Goal: Transaction & Acquisition: Purchase product/service

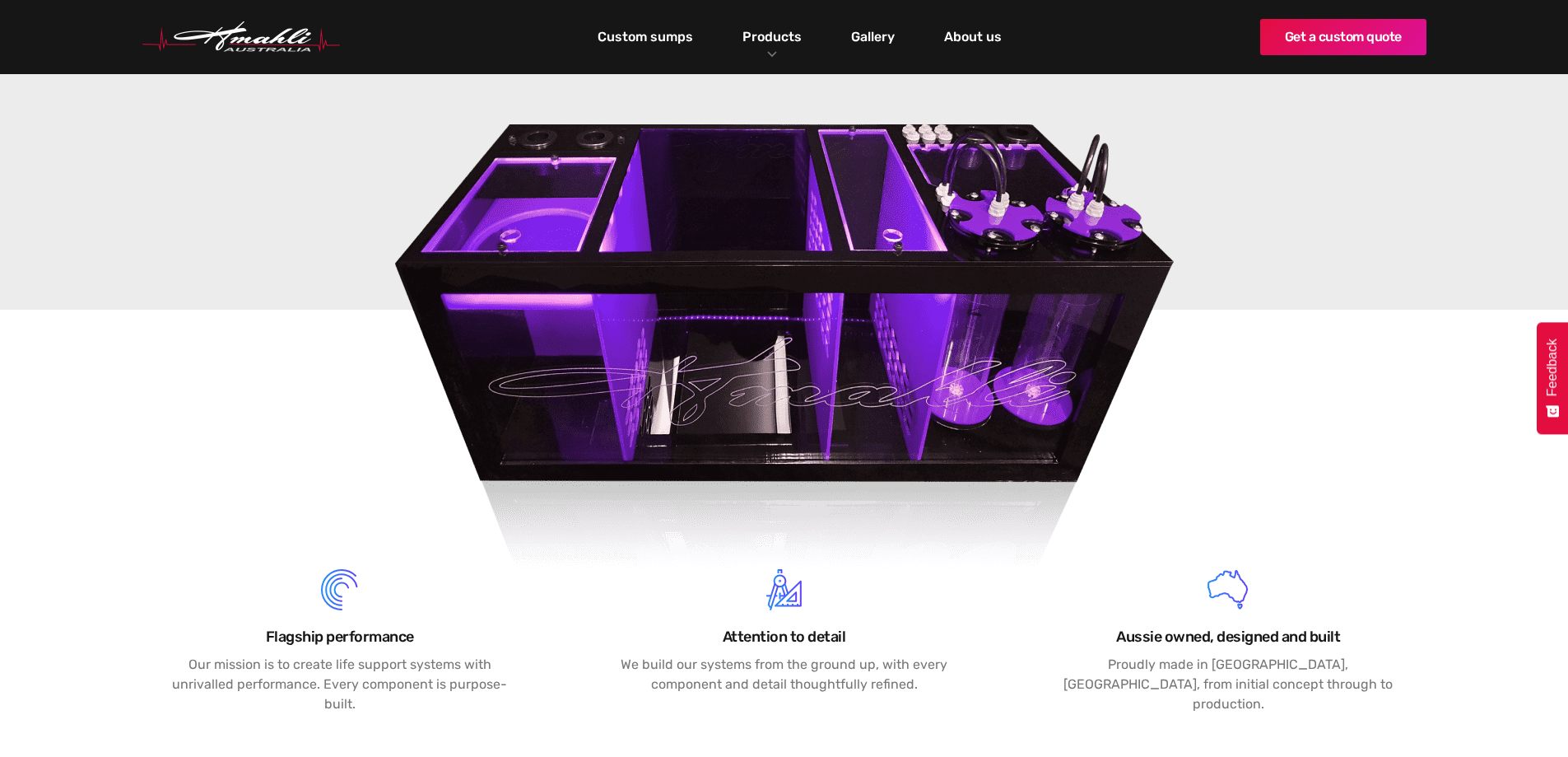
scroll to position [198, 0]
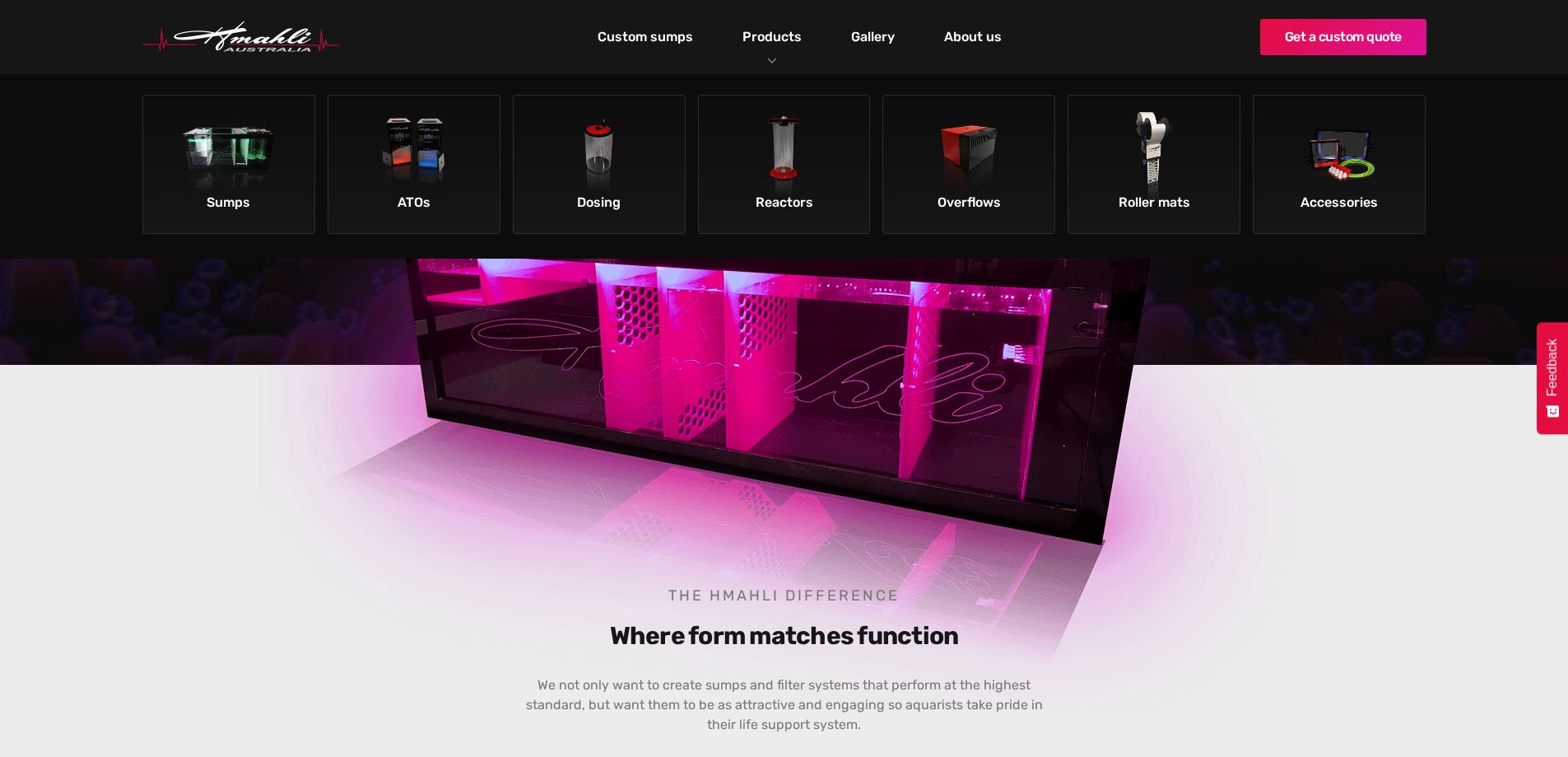
click at [772, 49] on div "Products" at bounding box center [771, 37] width 84 height 74
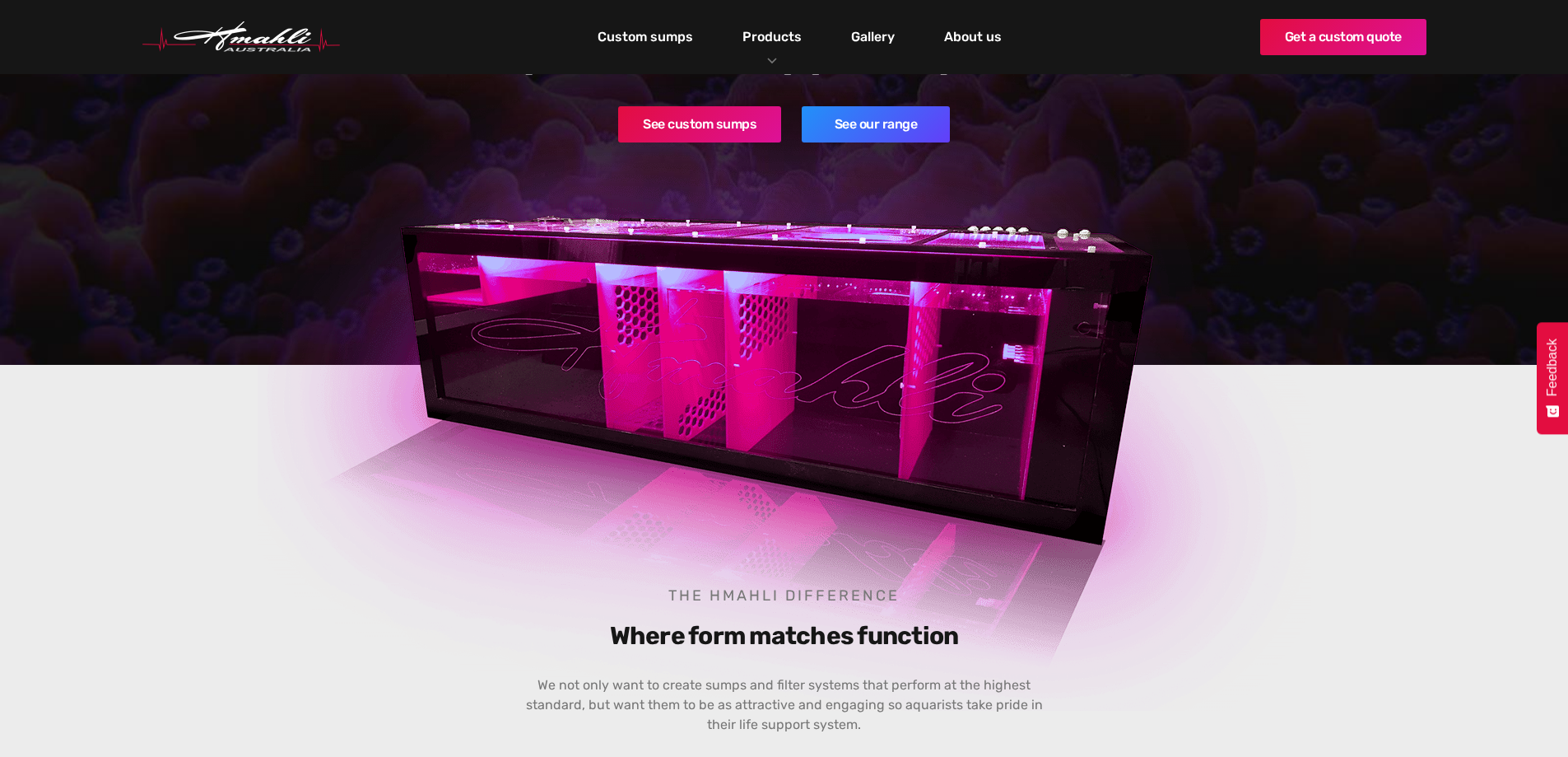
click at [772, 49] on div "Products" at bounding box center [771, 37] width 84 height 74
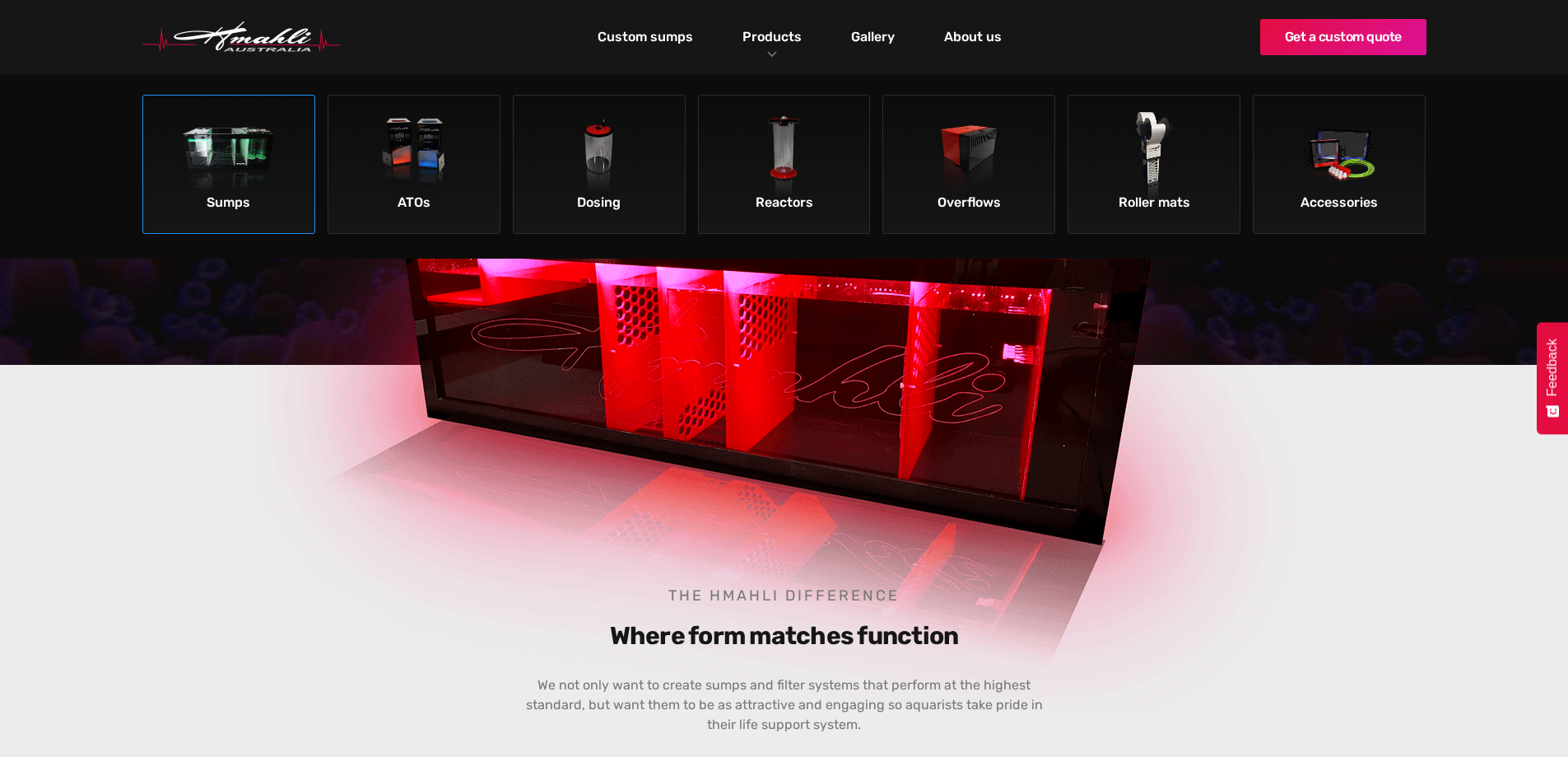
click at [283, 178] on link "Sumps" at bounding box center [228, 164] width 173 height 139
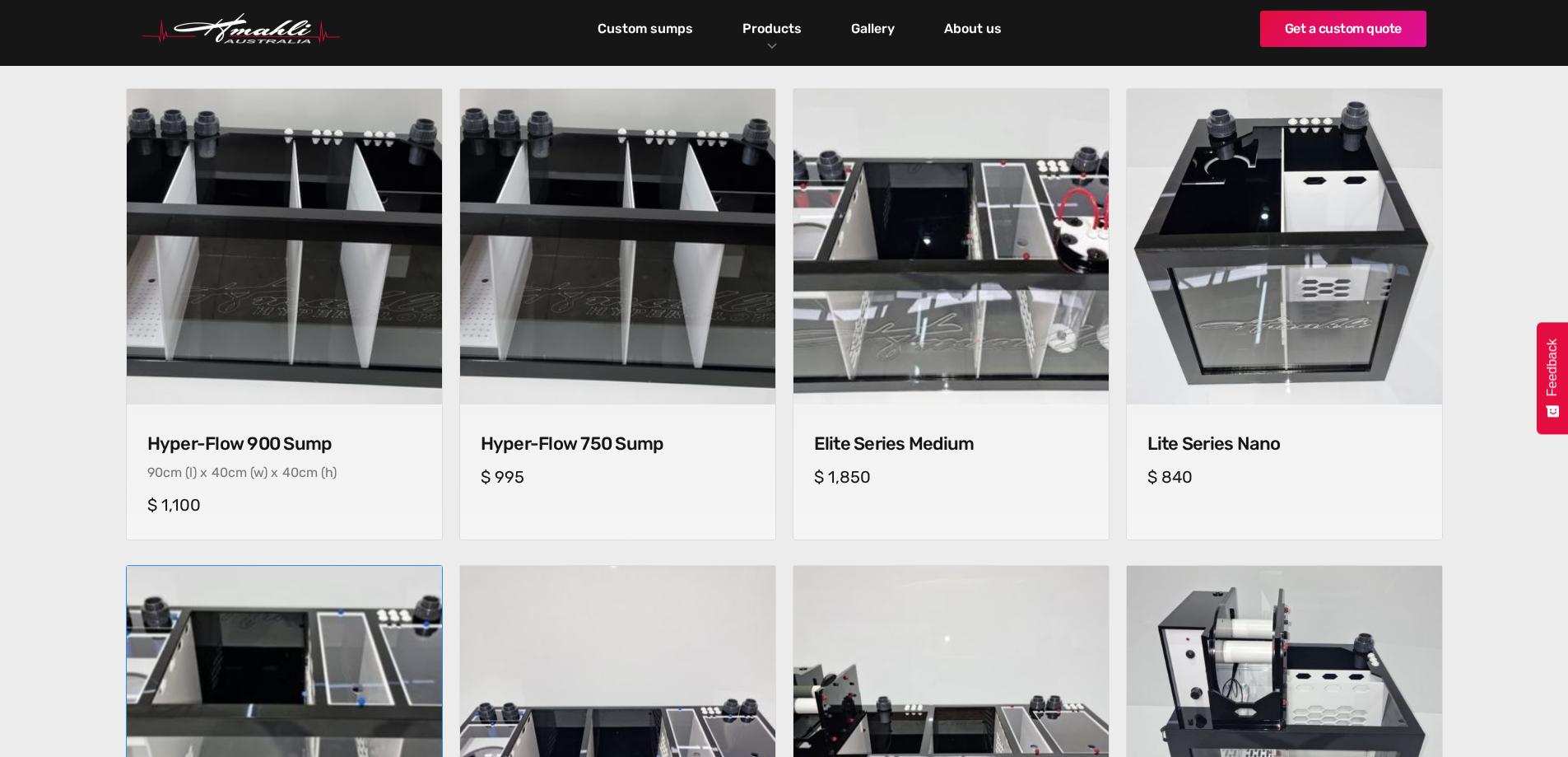
scroll to position [577, 0]
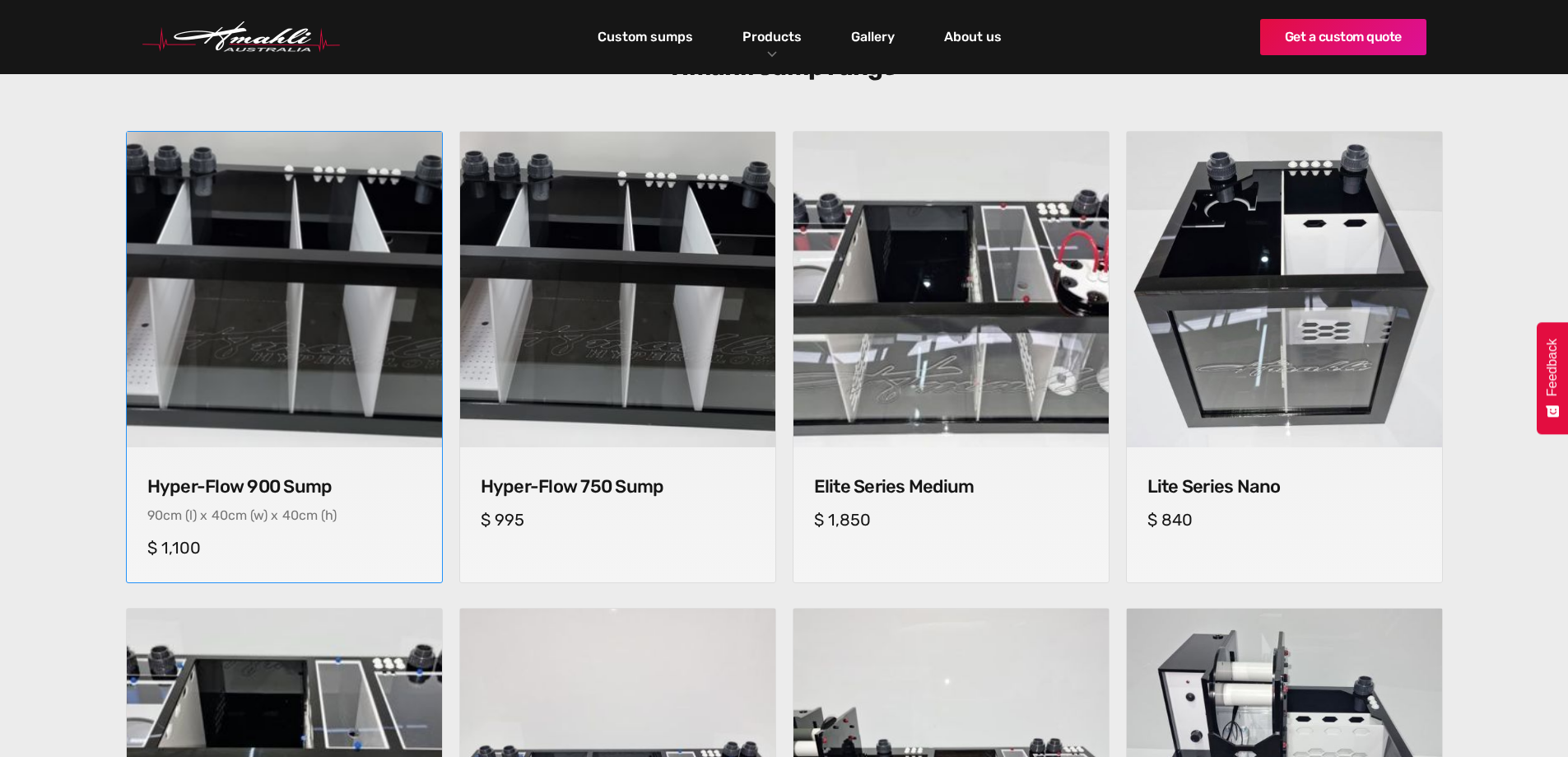
click at [335, 494] on h4 "Hyper-Flow 900 Sump" at bounding box center [284, 486] width 274 height 21
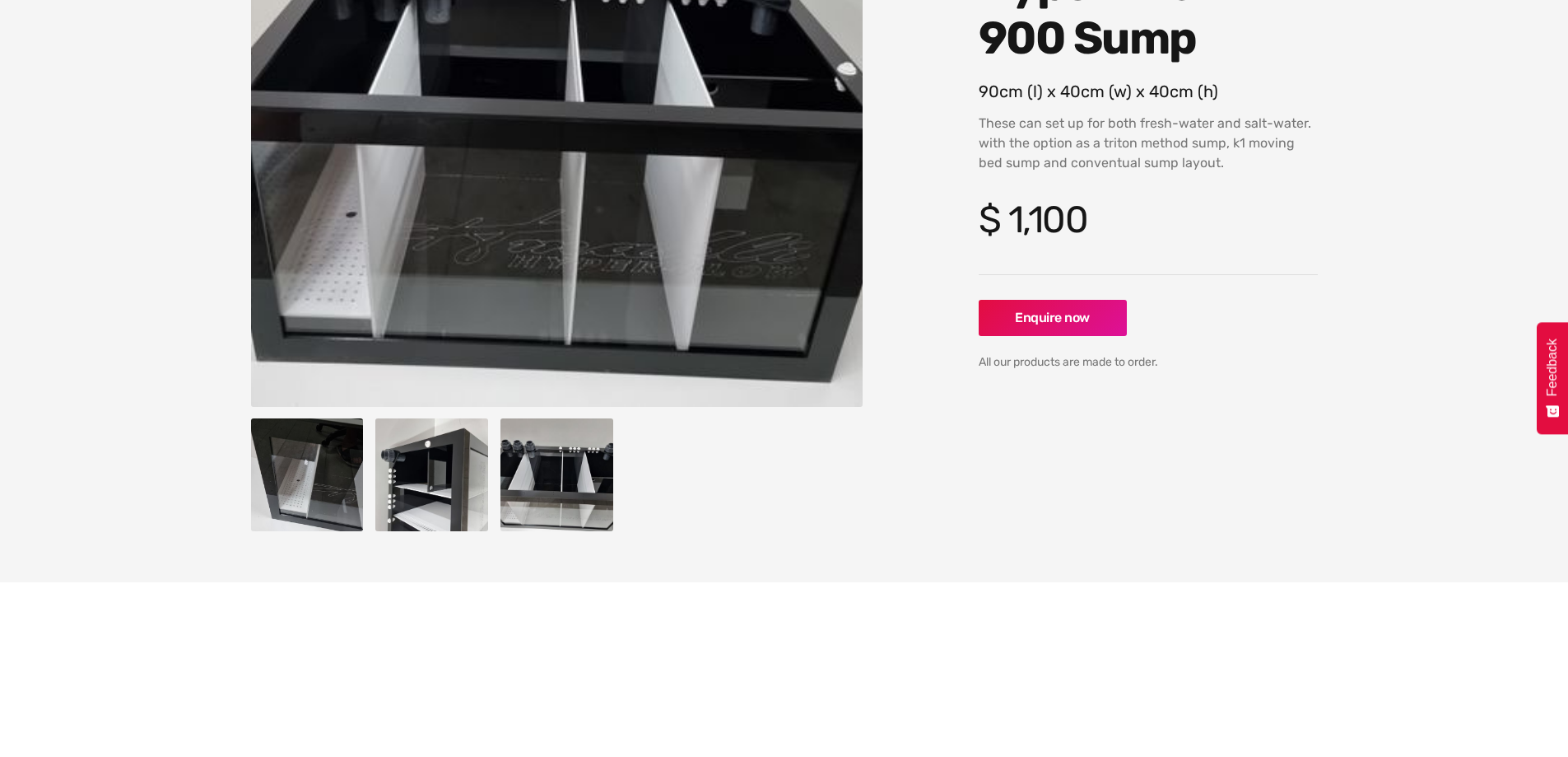
scroll to position [330, 0]
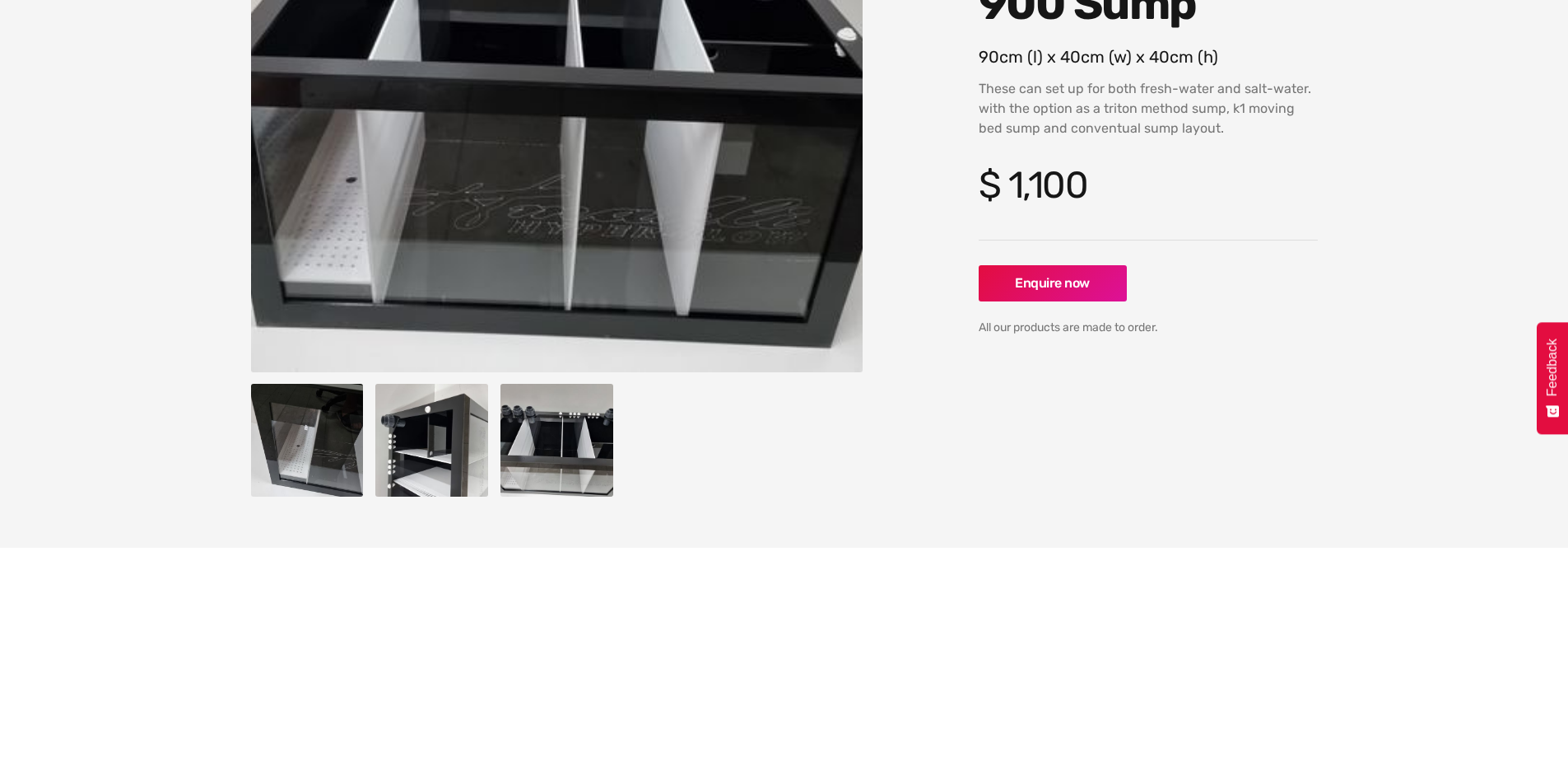
click at [447, 458] on img "open lightbox" at bounding box center [431, 439] width 112 height 112
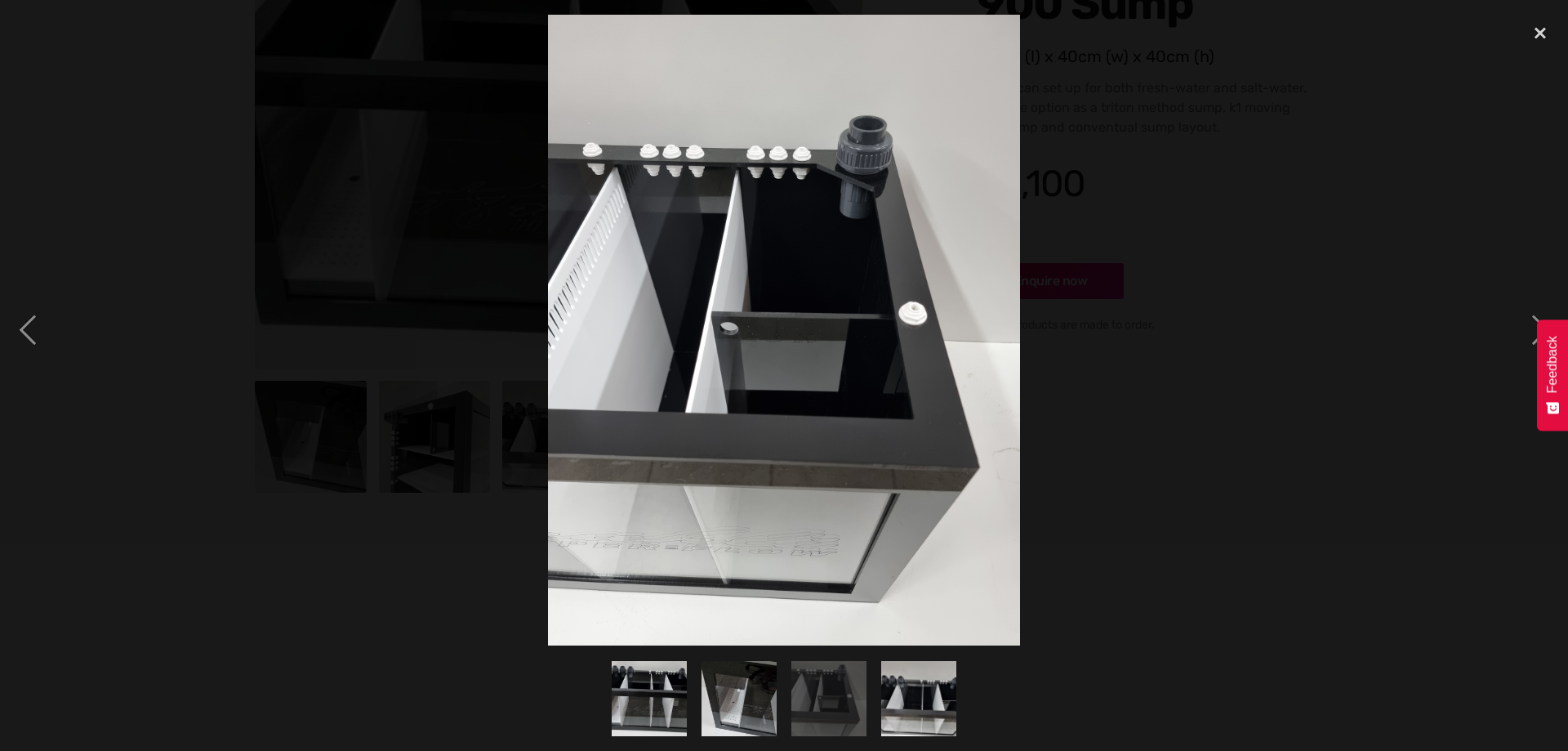
click at [1064, 171] on div at bounding box center [784, 330] width 1568 height 630
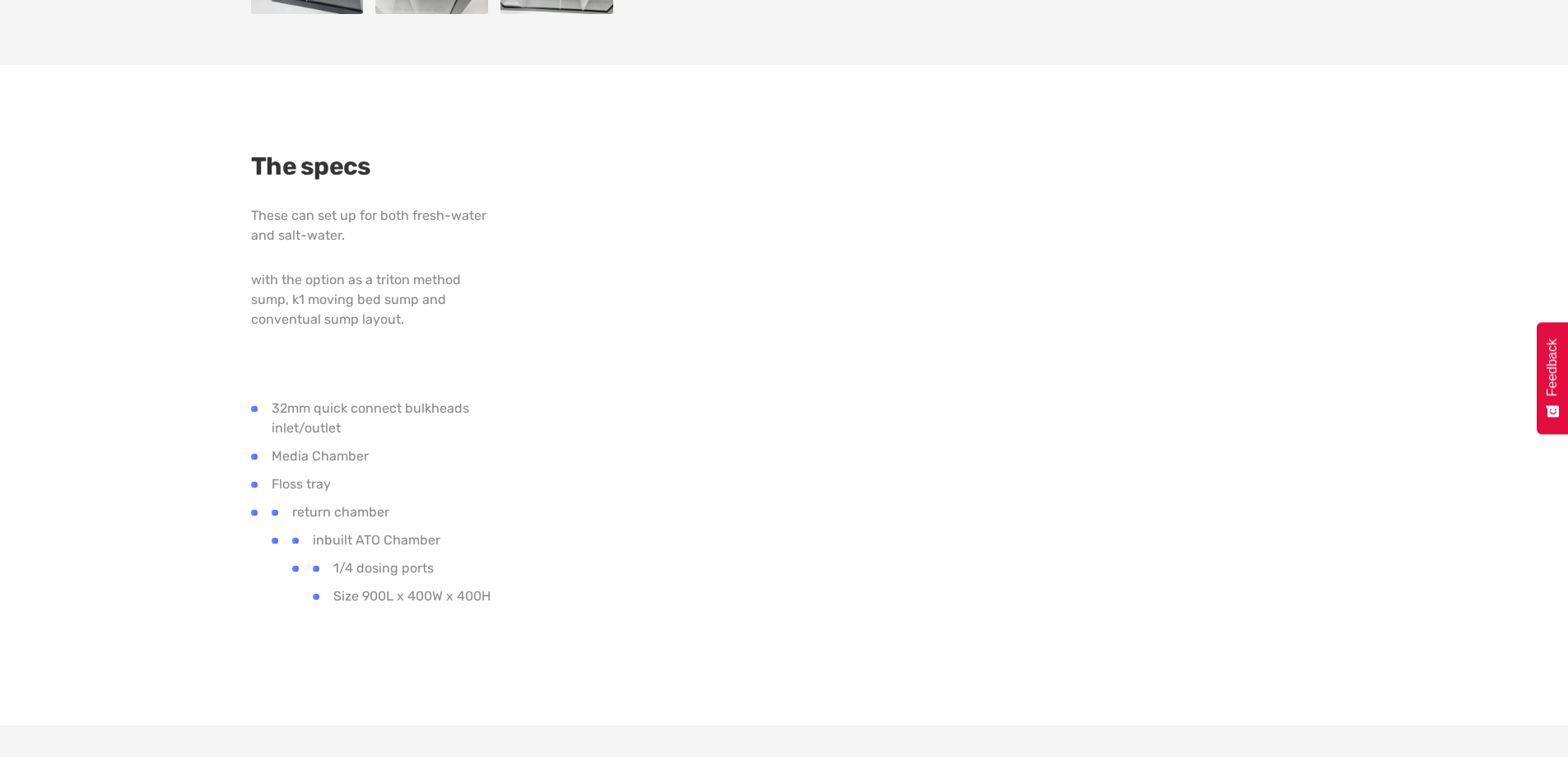
scroll to position [906, 0]
